Goal: Information Seeking & Learning: Learn about a topic

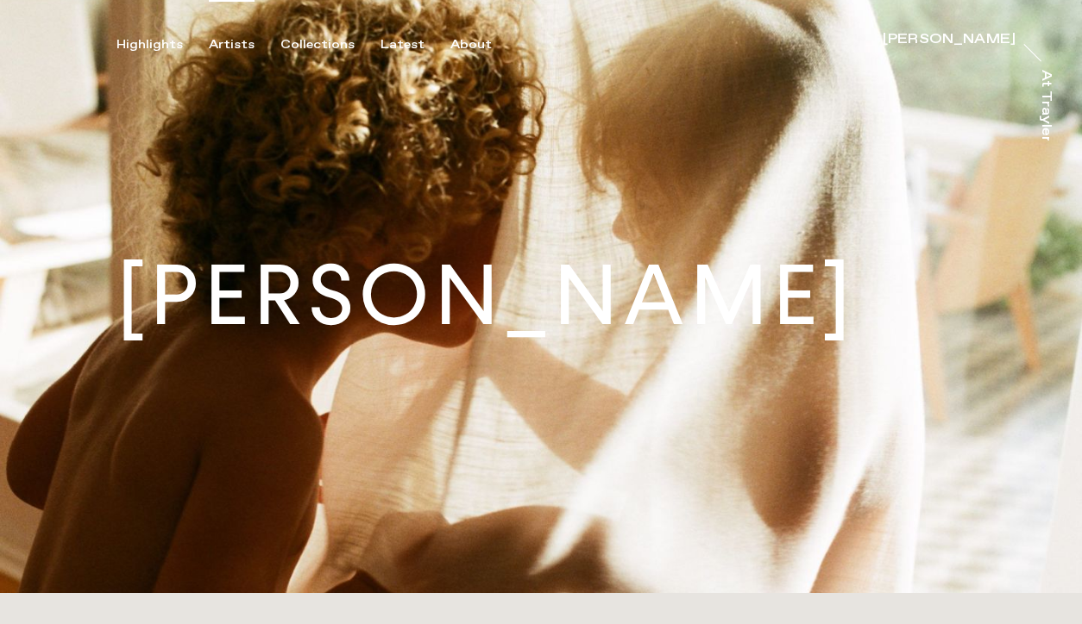
click at [230, 41] on div "Artists" at bounding box center [232, 45] width 46 height 16
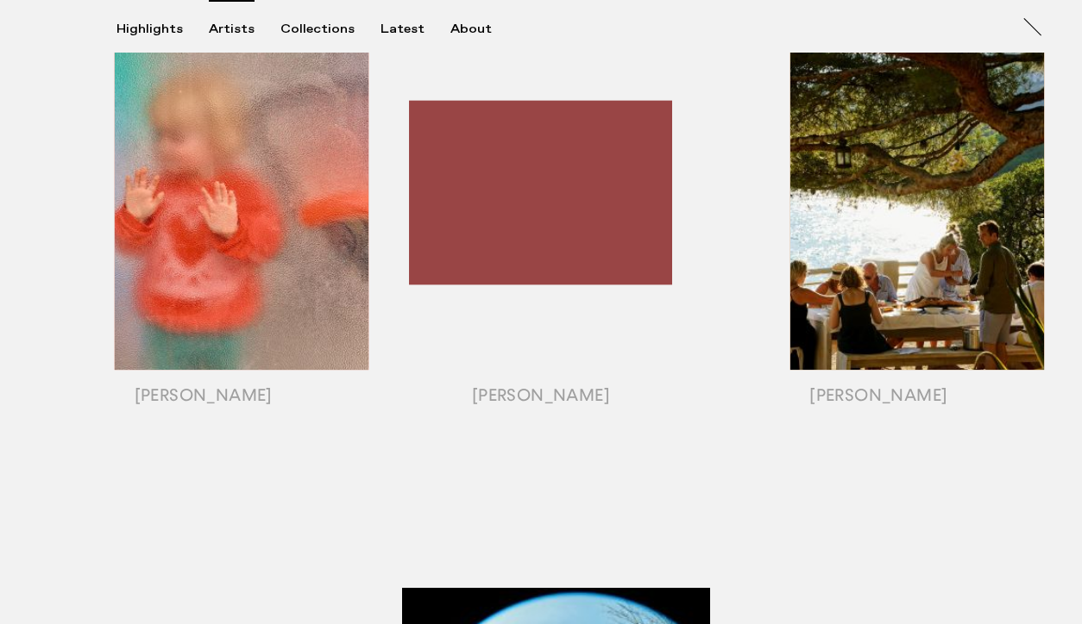
scroll to position [1467, 0]
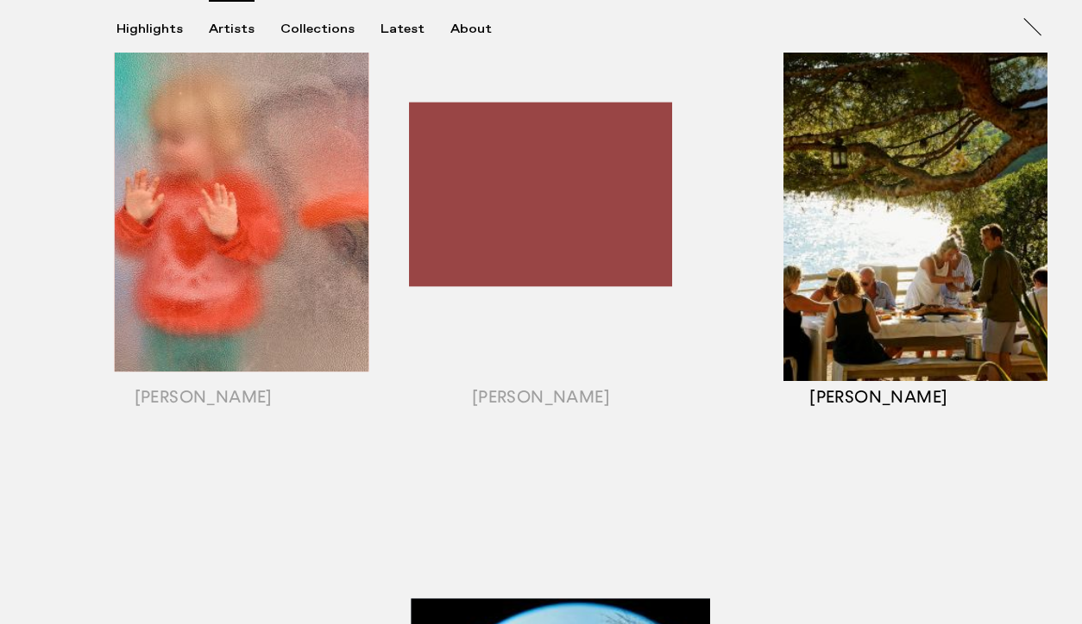
click at [921, 329] on div "button" at bounding box center [878, 216] width 337 height 538
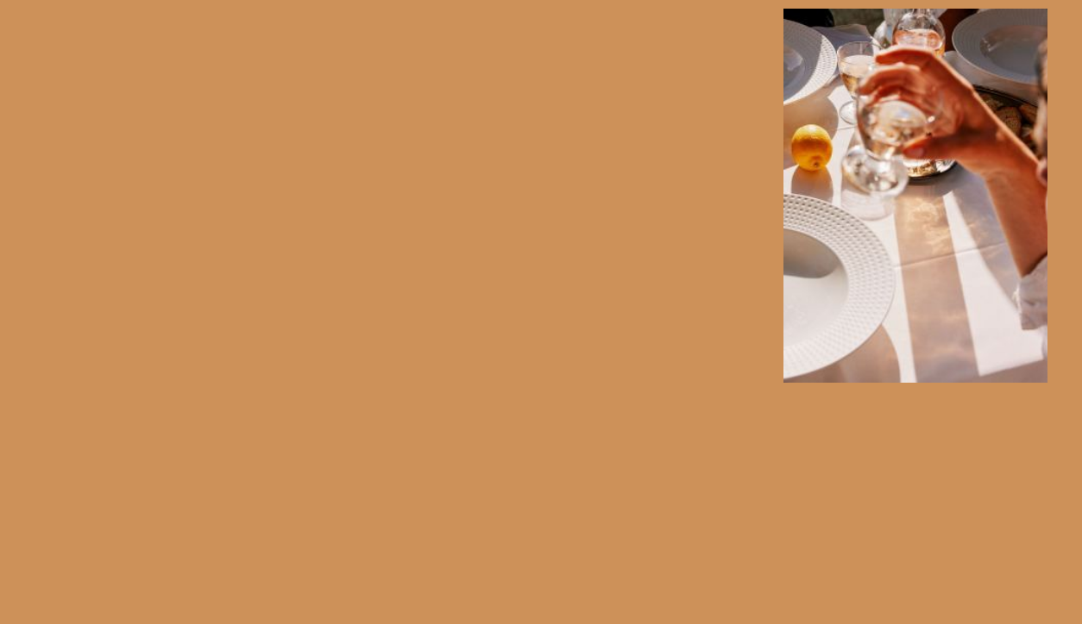
scroll to position [1483, 0]
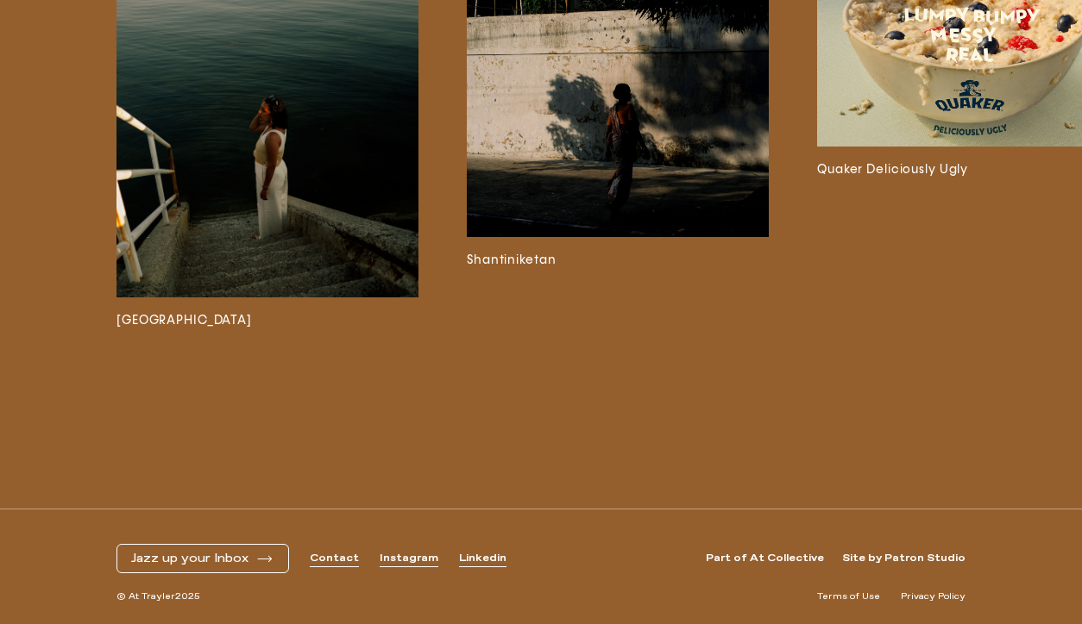
scroll to position [2, 0]
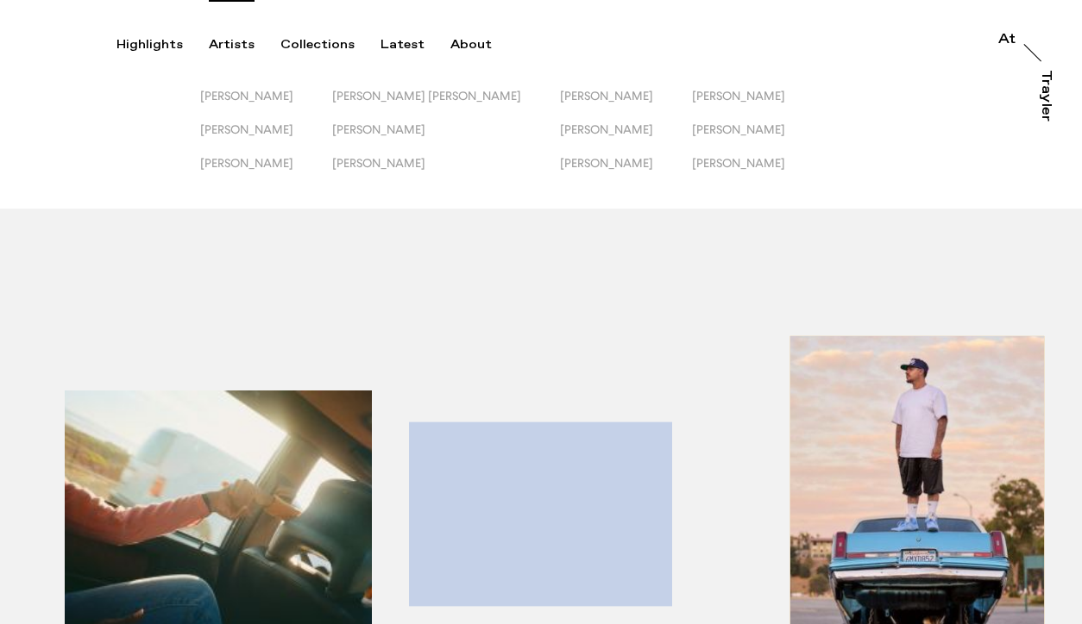
click at [213, 452] on div "button" at bounding box center [203, 536] width 337 height 538
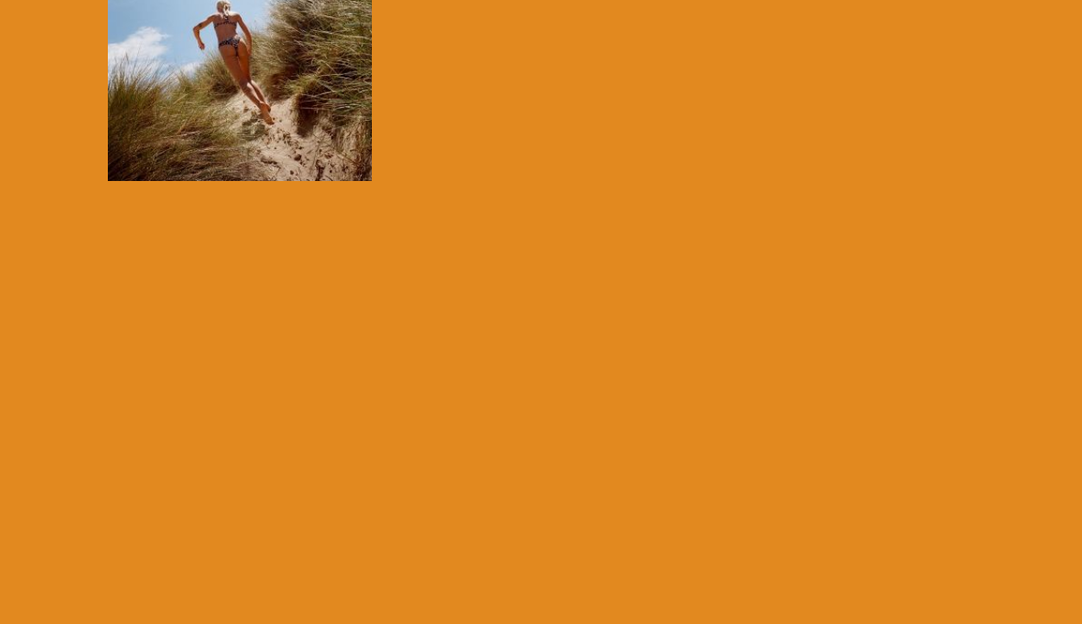
scroll to position [540, 0]
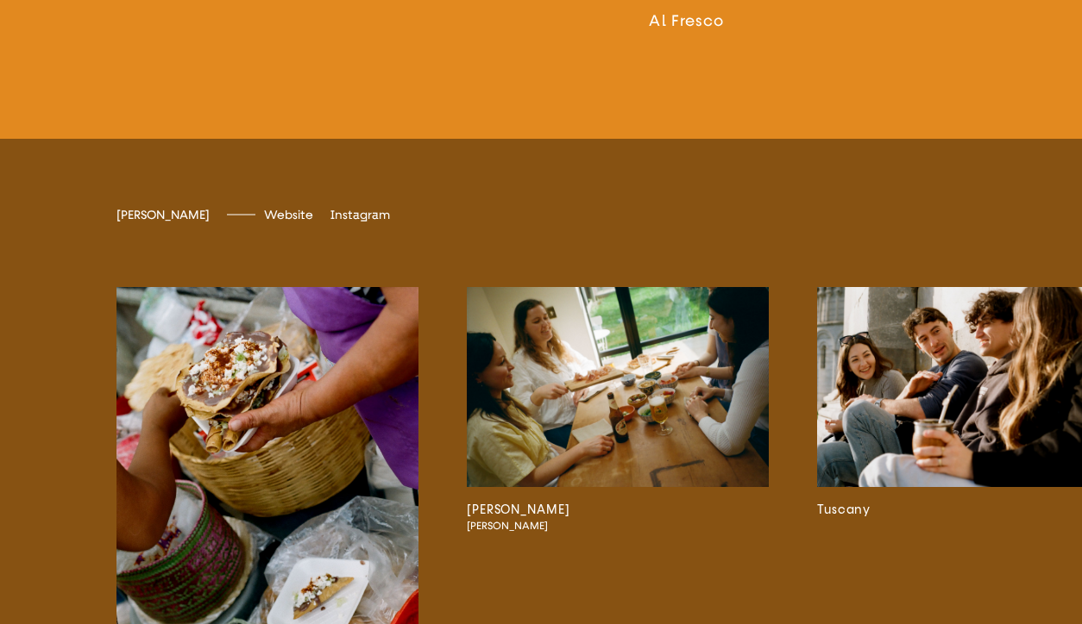
scroll to position [3142, 0]
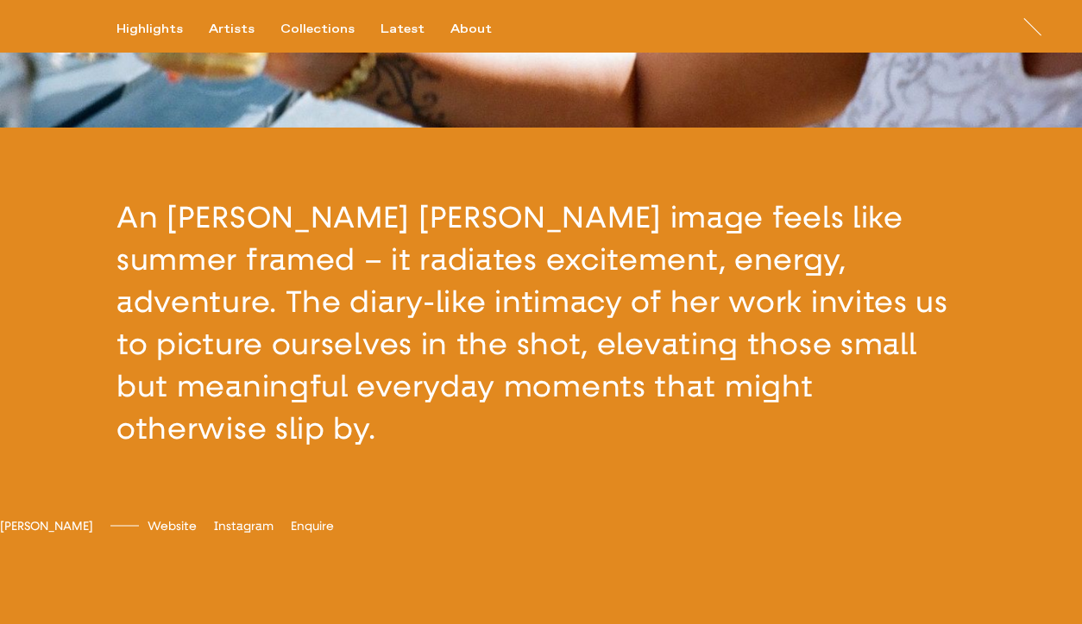
scroll to position [94, 0]
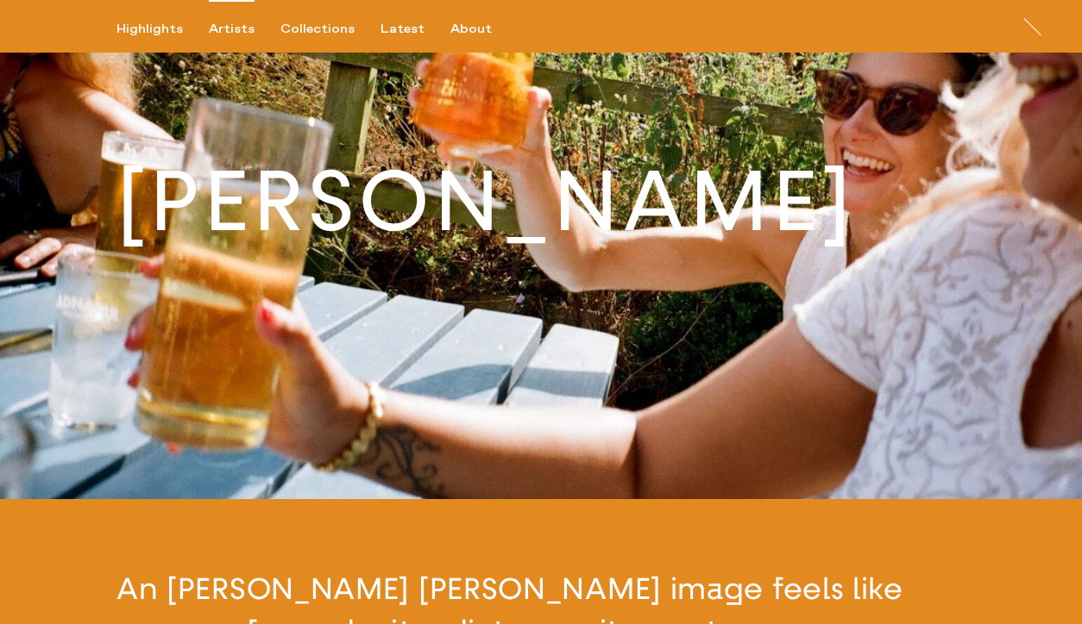
click at [220, 30] on div "Artists" at bounding box center [232, 30] width 46 height 16
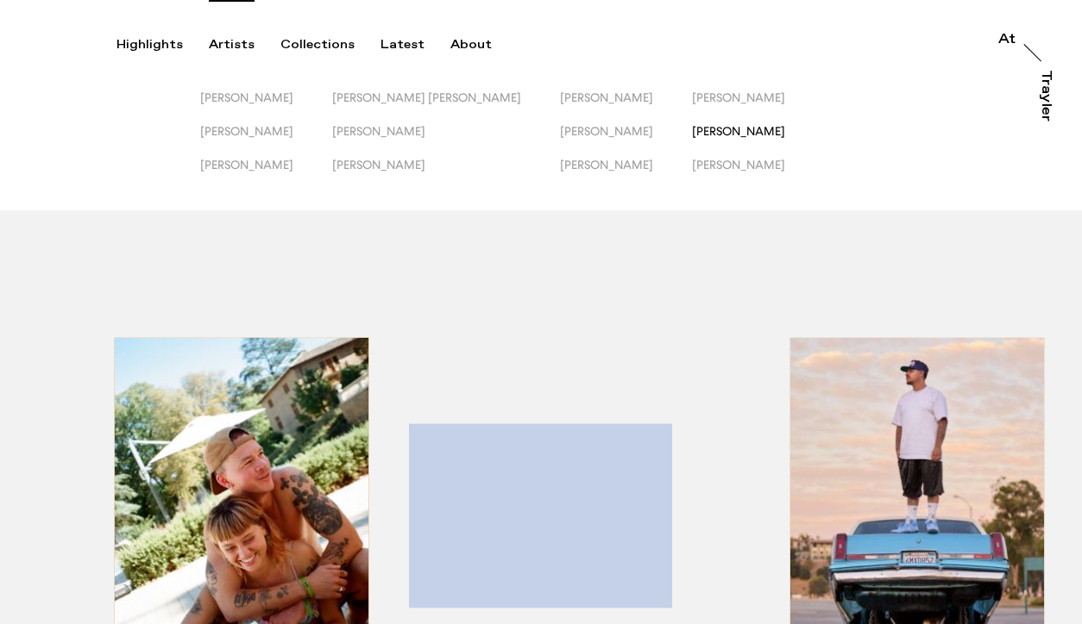
click at [700, 129] on span "[PERSON_NAME]" at bounding box center [738, 131] width 93 height 14
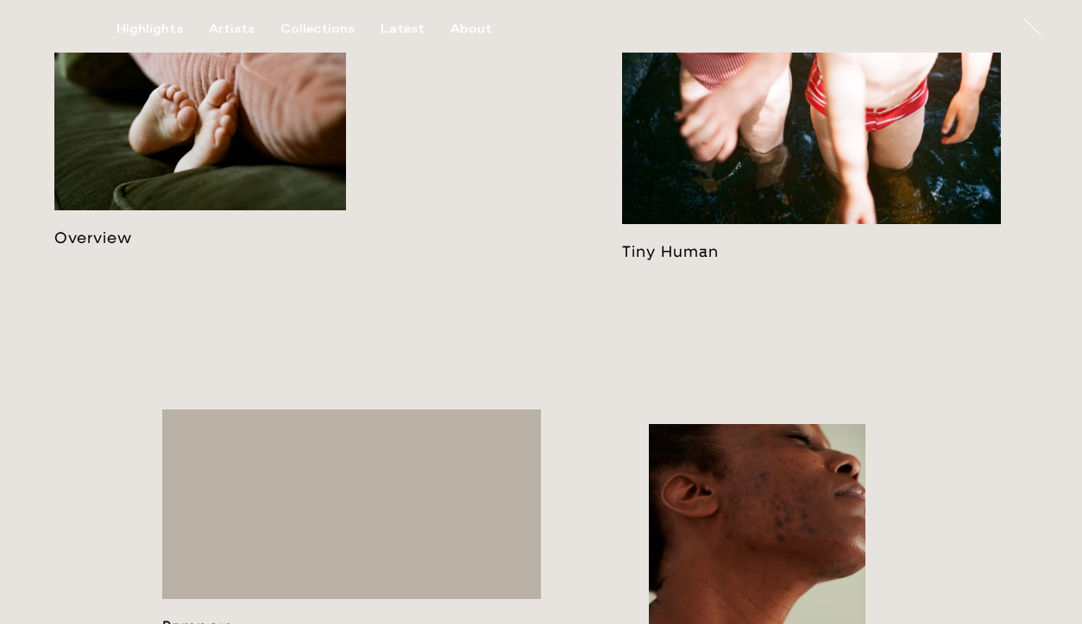
scroll to position [1027, 0]
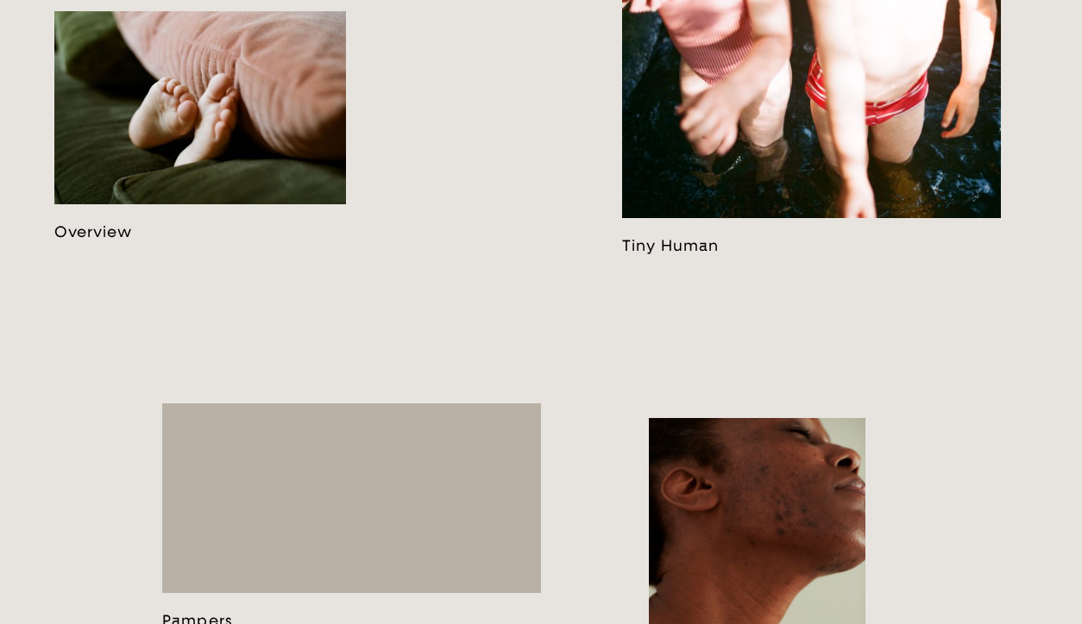
click at [705, 205] on link at bounding box center [811, 111] width 379 height 288
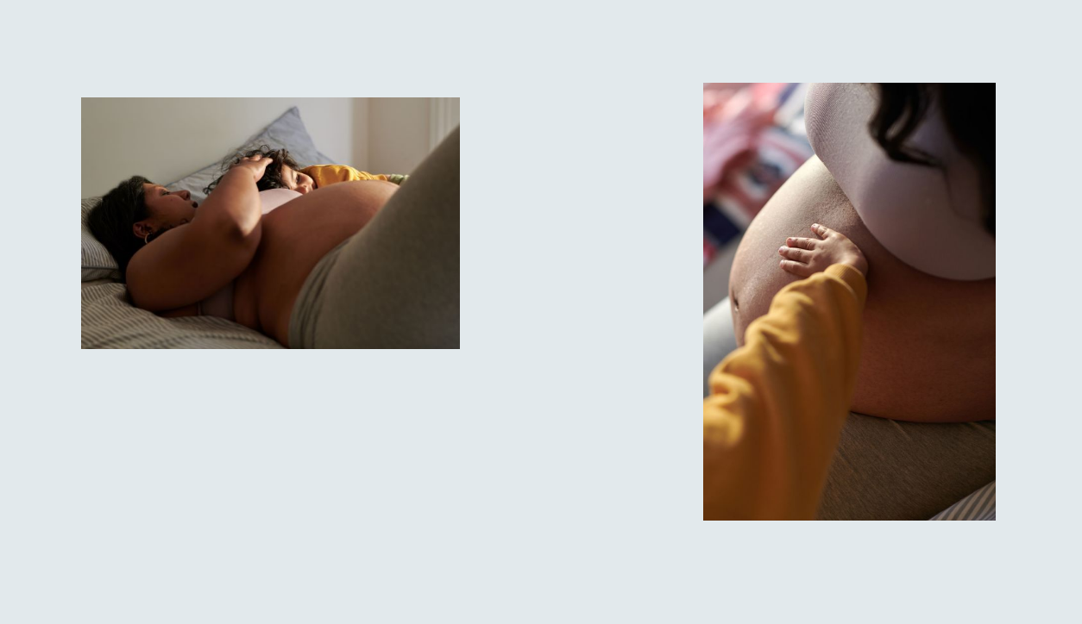
scroll to position [10083, 0]
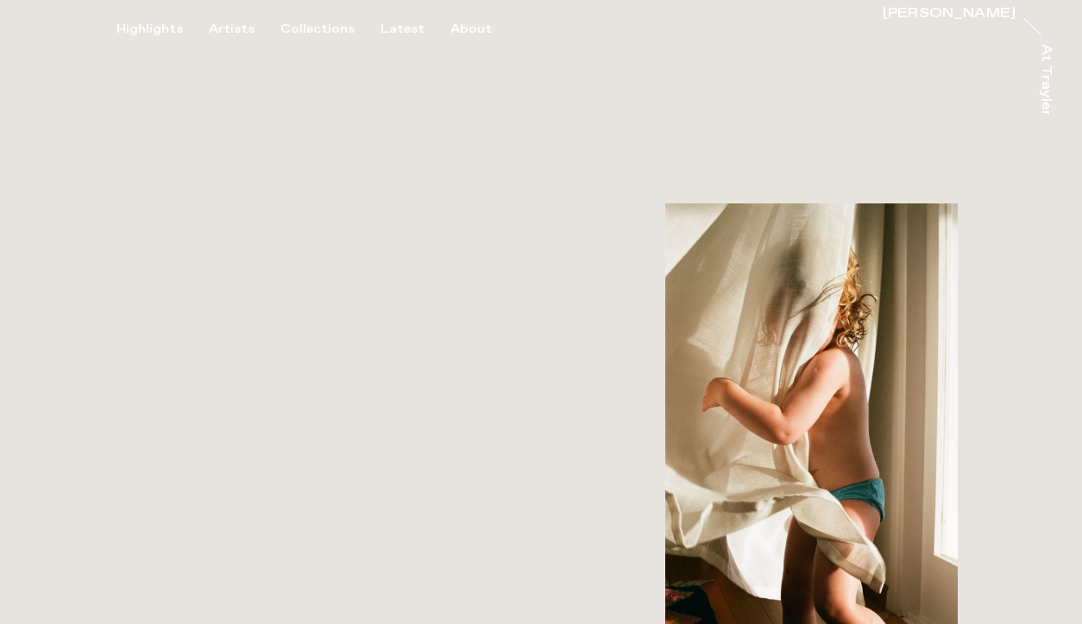
scroll to position [3155, 0]
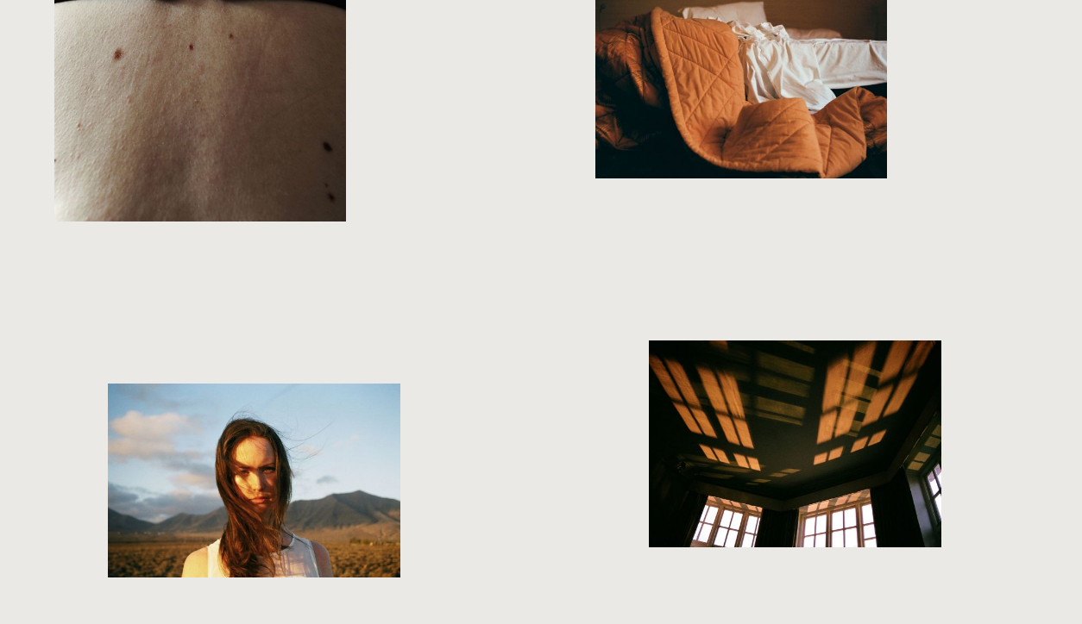
scroll to position [3225, 0]
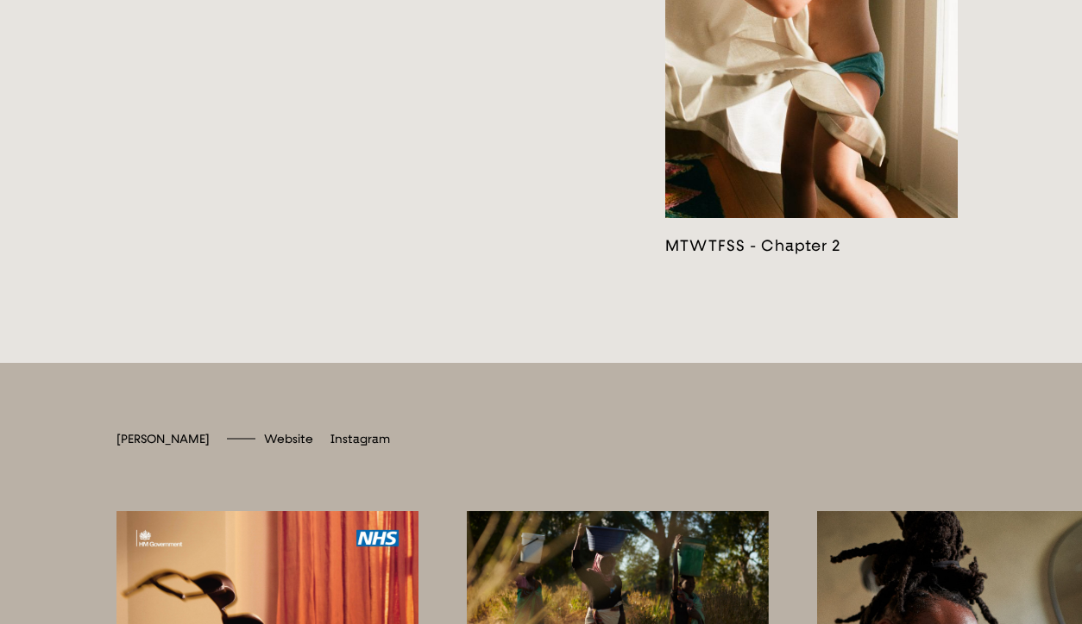
scroll to position [3625, 0]
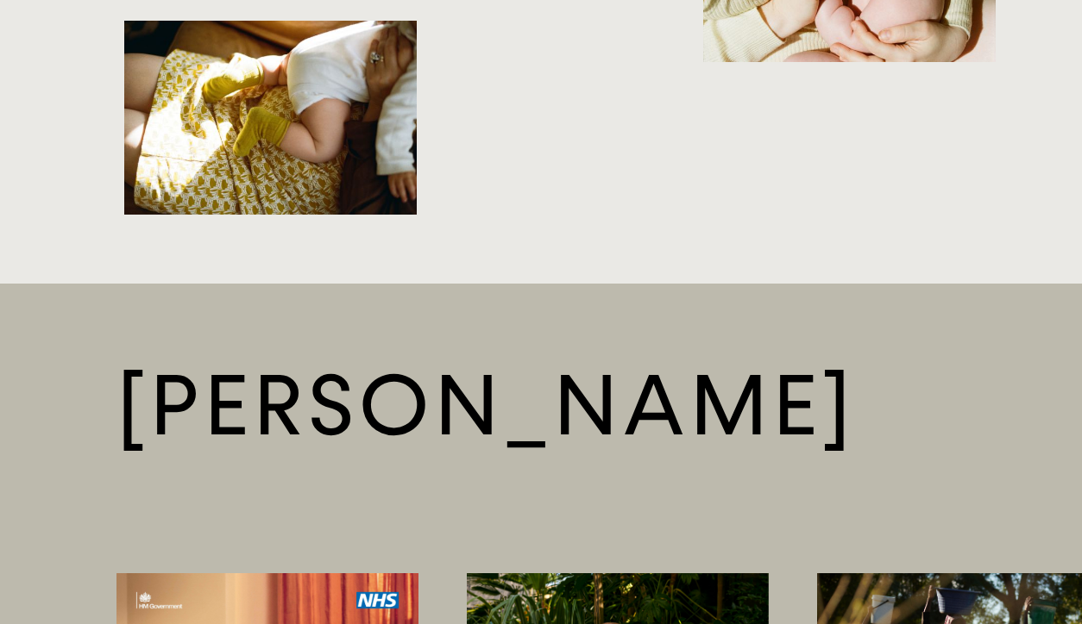
scroll to position [5597, 0]
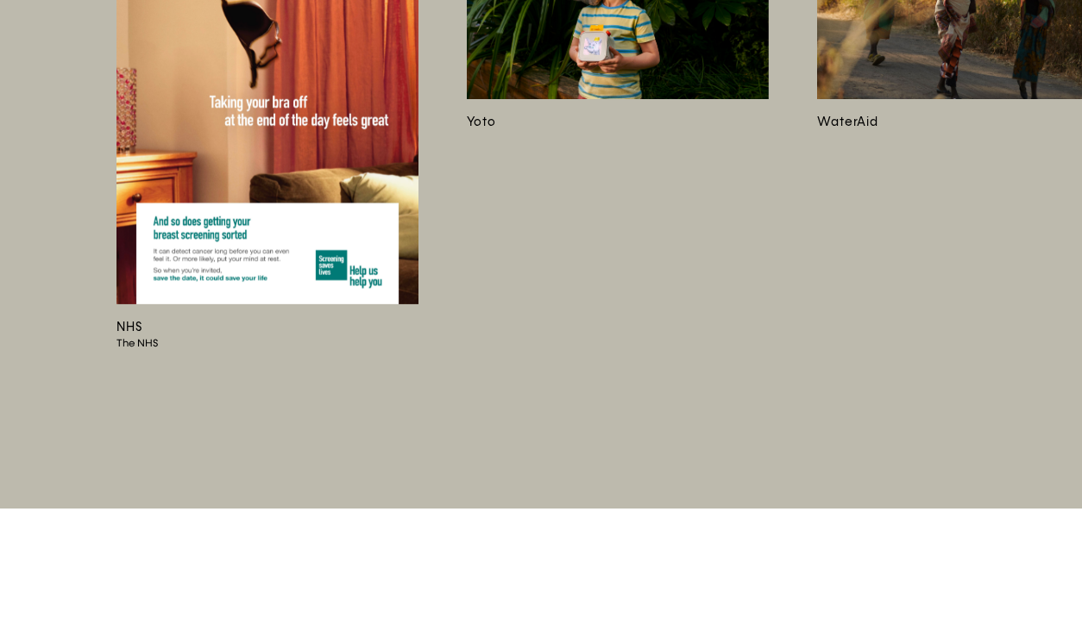
scroll to position [6311, 0]
